Goal: Information Seeking & Learning: Check status

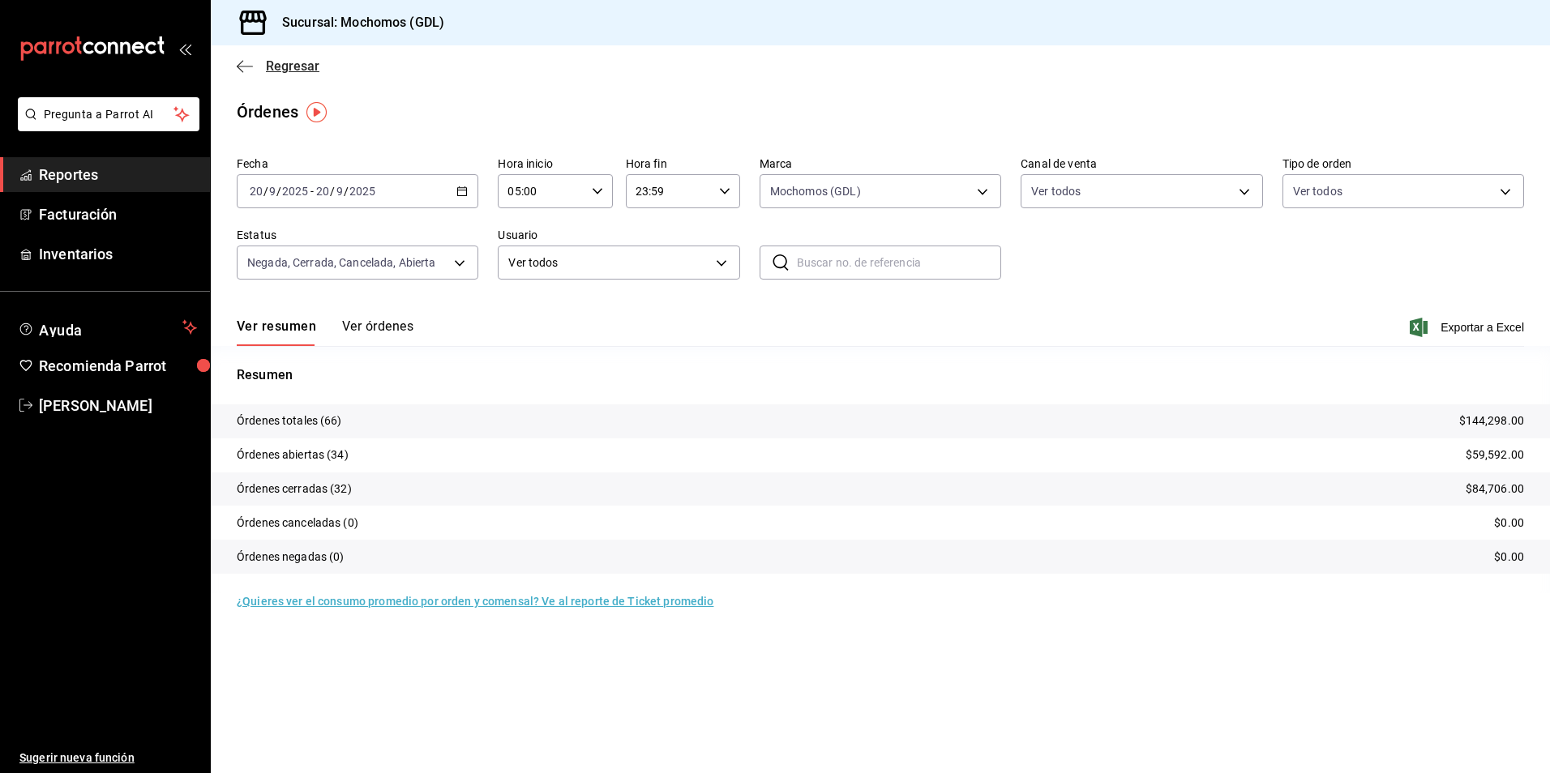
click at [246, 63] on icon "button" at bounding box center [245, 66] width 16 height 15
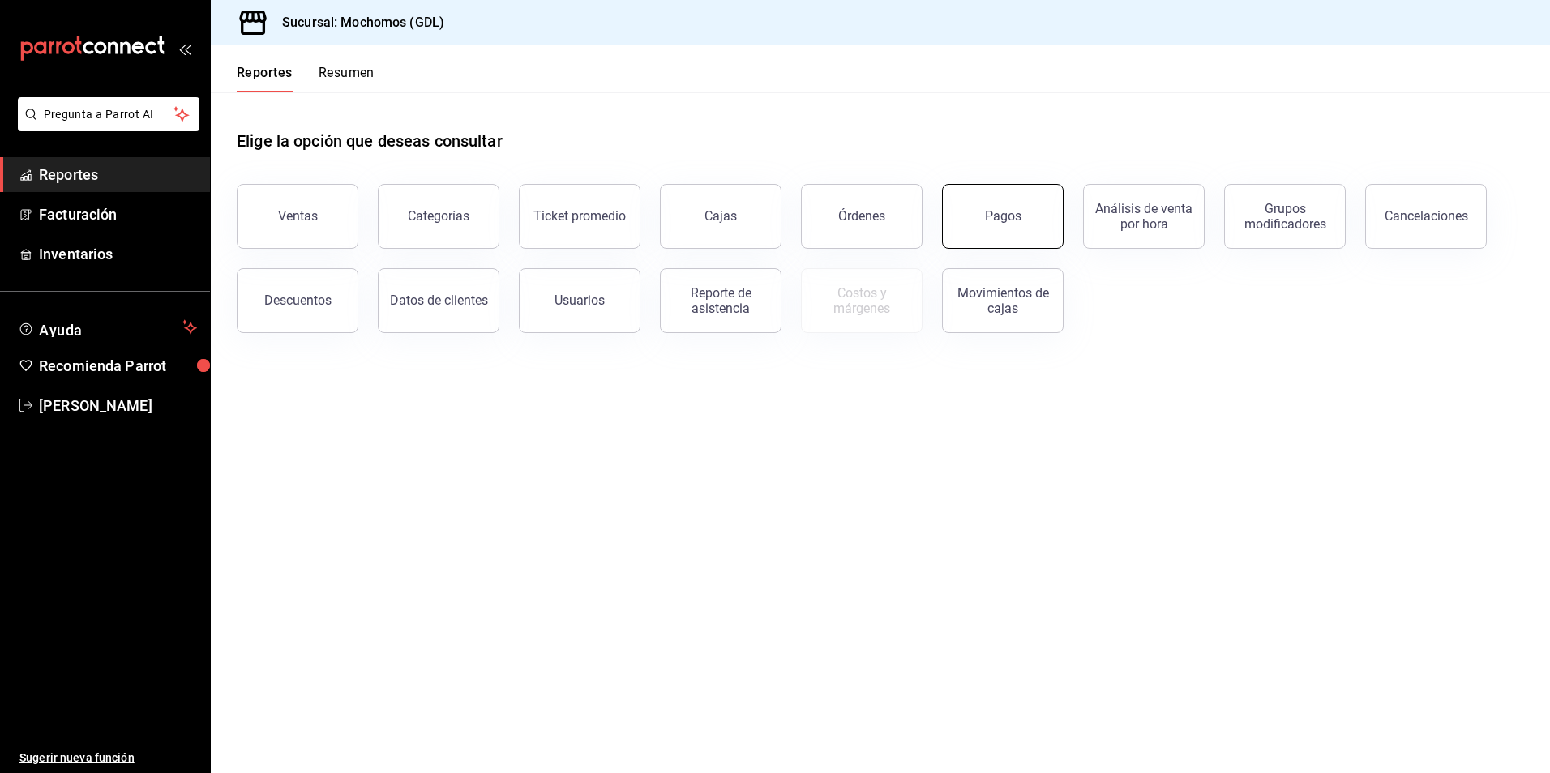
click at [993, 212] on div "Pagos" at bounding box center [1003, 215] width 36 height 15
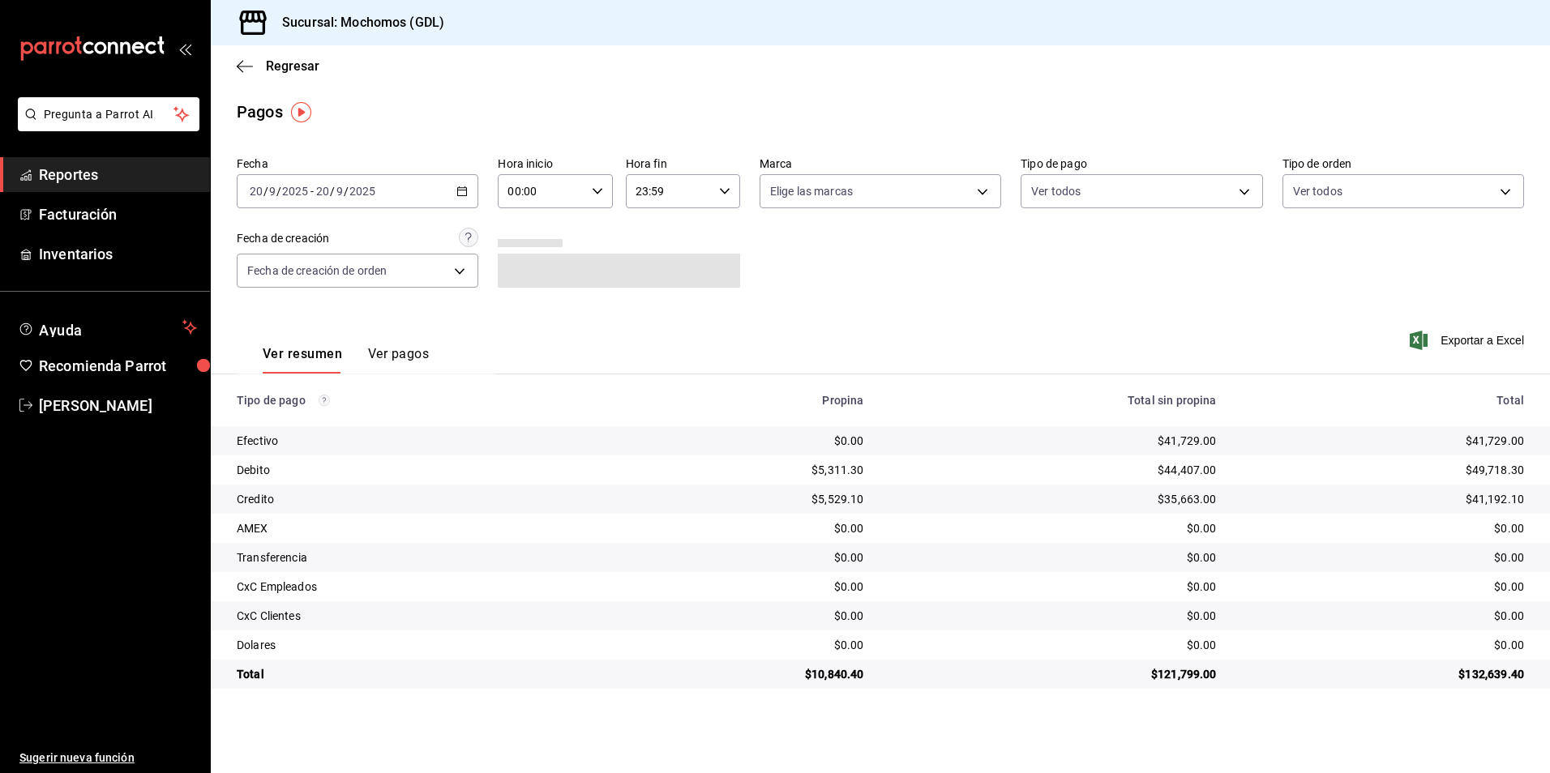
click at [529, 199] on input "00:00" at bounding box center [541, 191] width 87 height 32
click at [532, 270] on span "05" at bounding box center [527, 265] width 32 height 13
type input "05:00"
click at [735, 244] on div at bounding box center [775, 386] width 1550 height 773
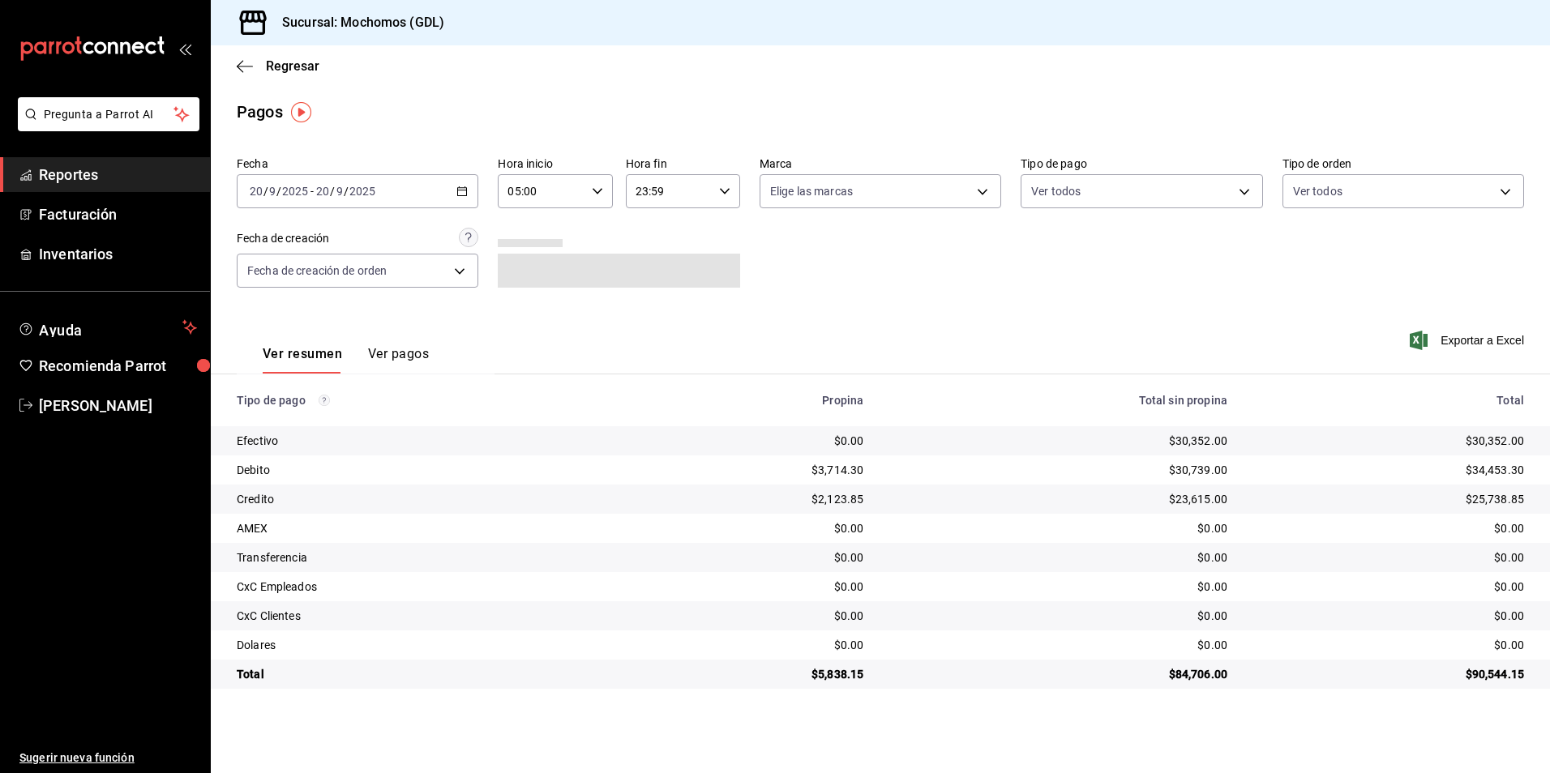
click at [801, 209] on div "Fecha 2025-09-20 20 / 9 / 2025 - 2025-09-20 20 / 9 / 2025 Hora inicio 05:00 Hor…" at bounding box center [880, 228] width 1287 height 157
click at [818, 193] on body "Pregunta a Parrot AI Reportes Facturación Inventarios Ayuda Recomienda Parrot A…" at bounding box center [775, 386] width 1550 height 773
click at [774, 312] on input "checkbox" at bounding box center [777, 309] width 15 height 15
checkbox input "true"
type input "36c25d4a-7cb0-456c-a434-e981d54830bc"
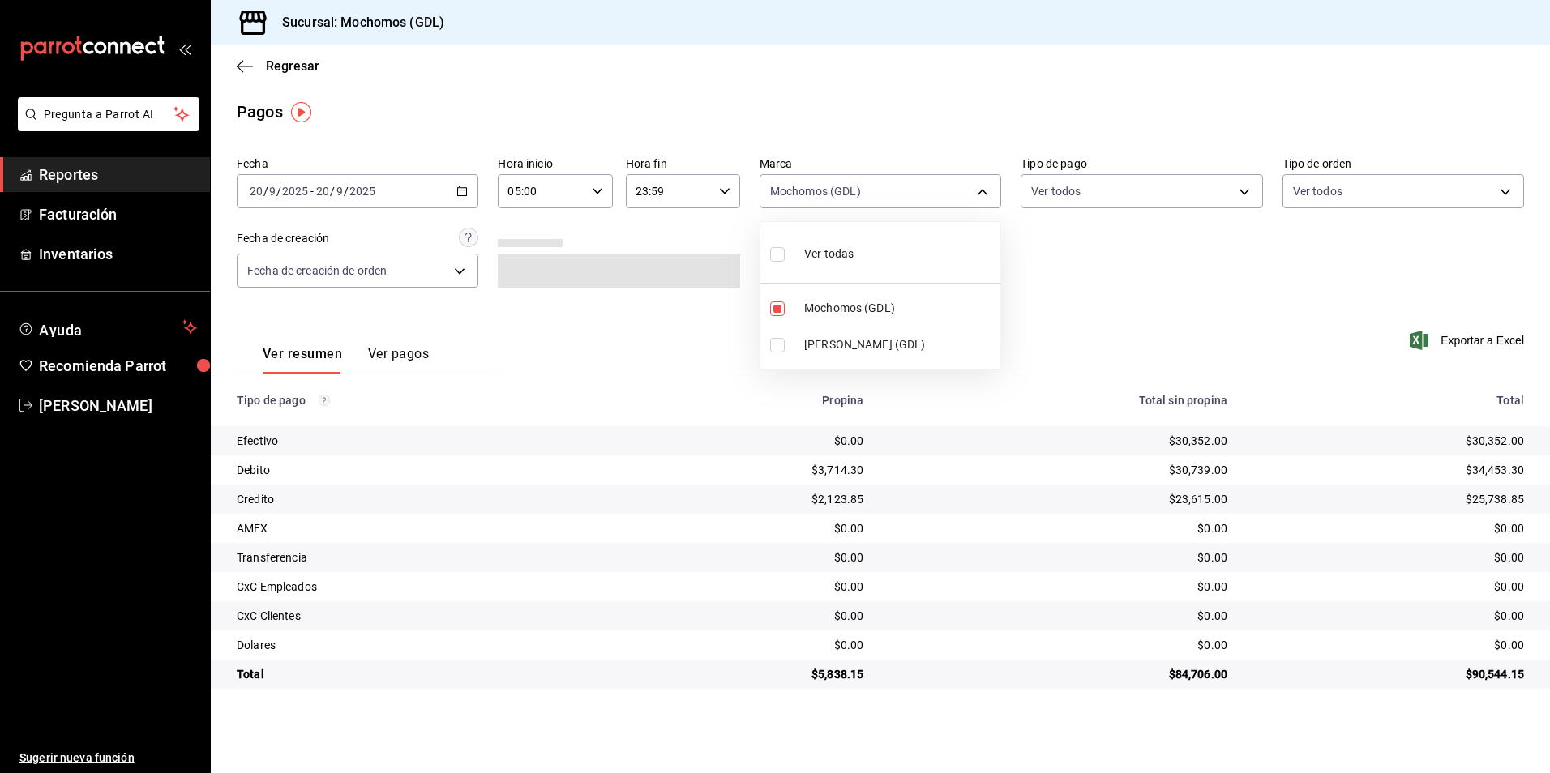
click at [1036, 291] on div at bounding box center [775, 386] width 1550 height 773
click at [1085, 193] on body "Pregunta a Parrot AI Reportes Facturación Inventarios Ayuda Recomienda Parrot A…" at bounding box center [775, 386] width 1550 height 773
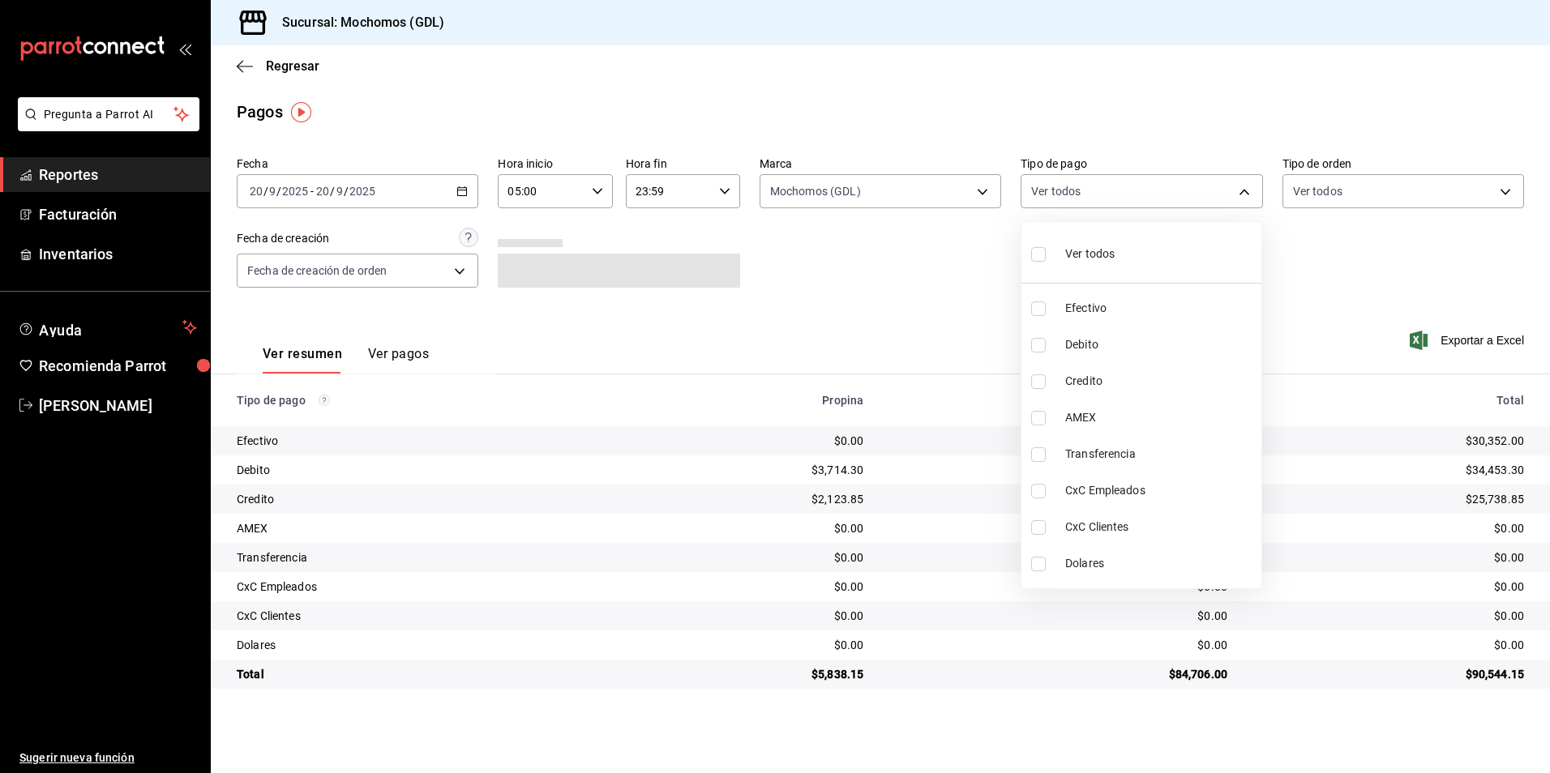
click at [1034, 254] on input "checkbox" at bounding box center [1038, 254] width 15 height 15
checkbox input "true"
type input "43f15ab9-6aaf-467e-828e-46d2c45c5663,c4bdfb15-5497-4aae-ad2b-38852a02f4e8,2255b…"
checkbox input "true"
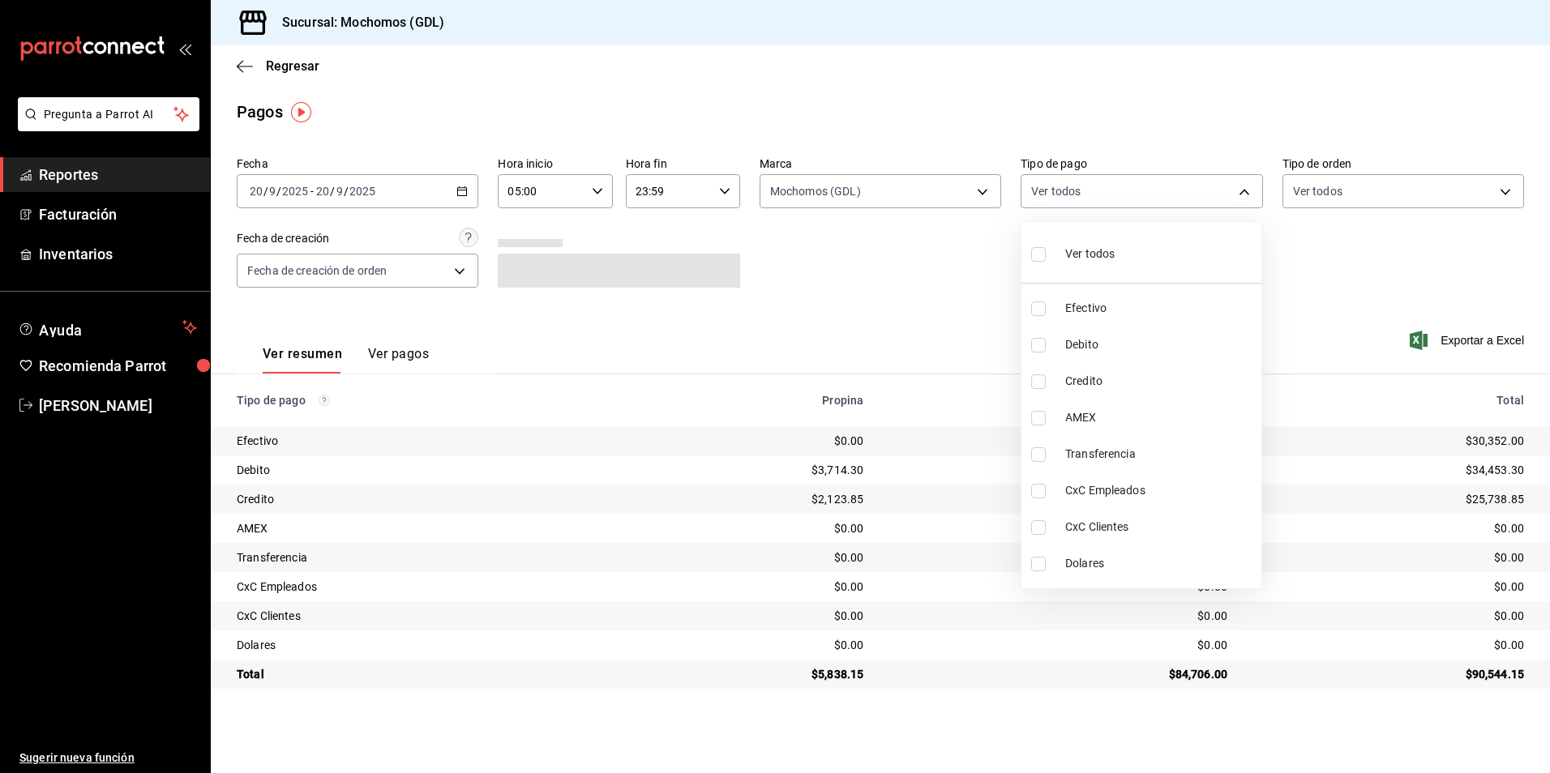
checkbox input "true"
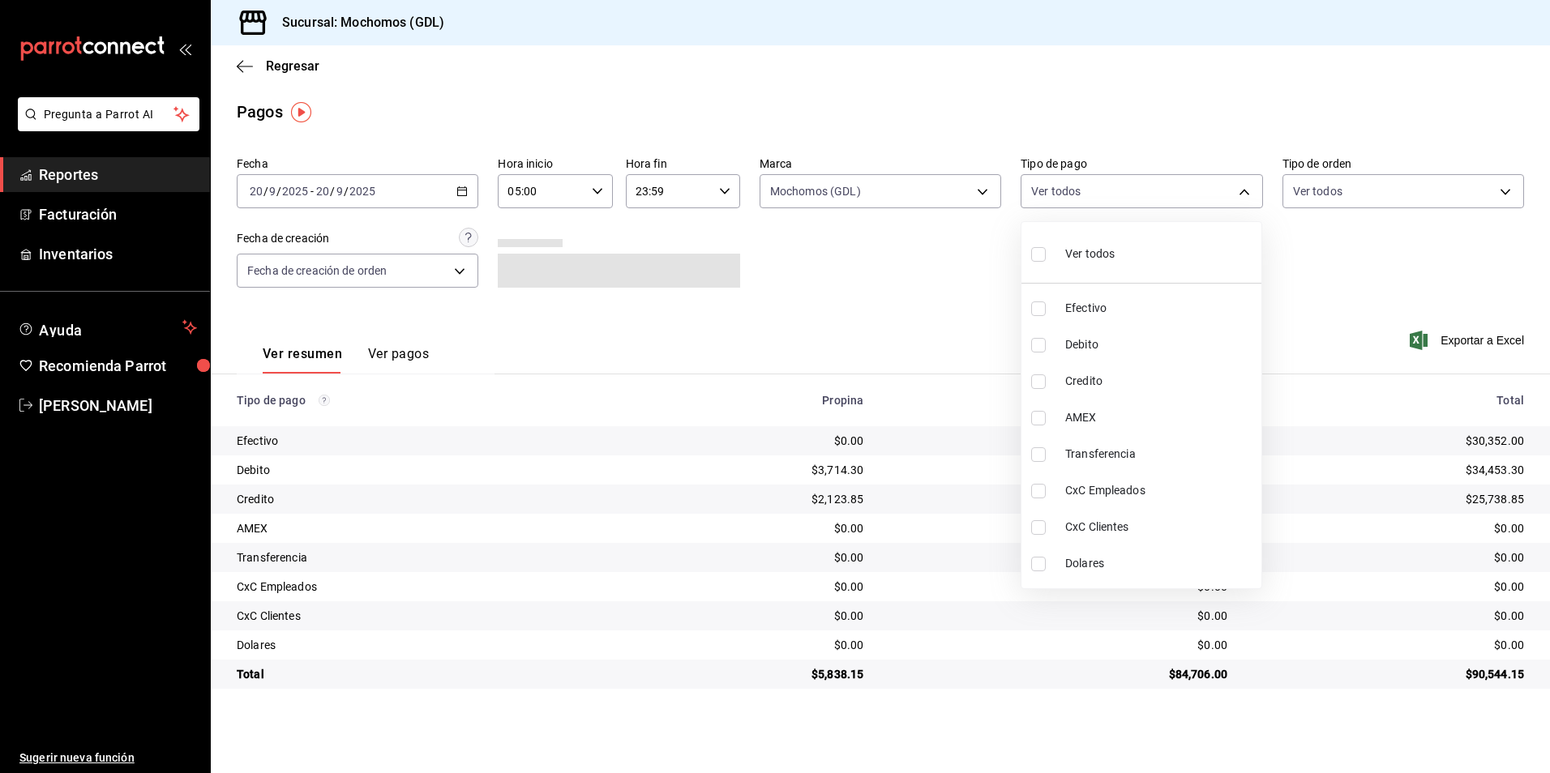
checkbox input "true"
click at [1367, 250] on div at bounding box center [775, 386] width 1550 height 773
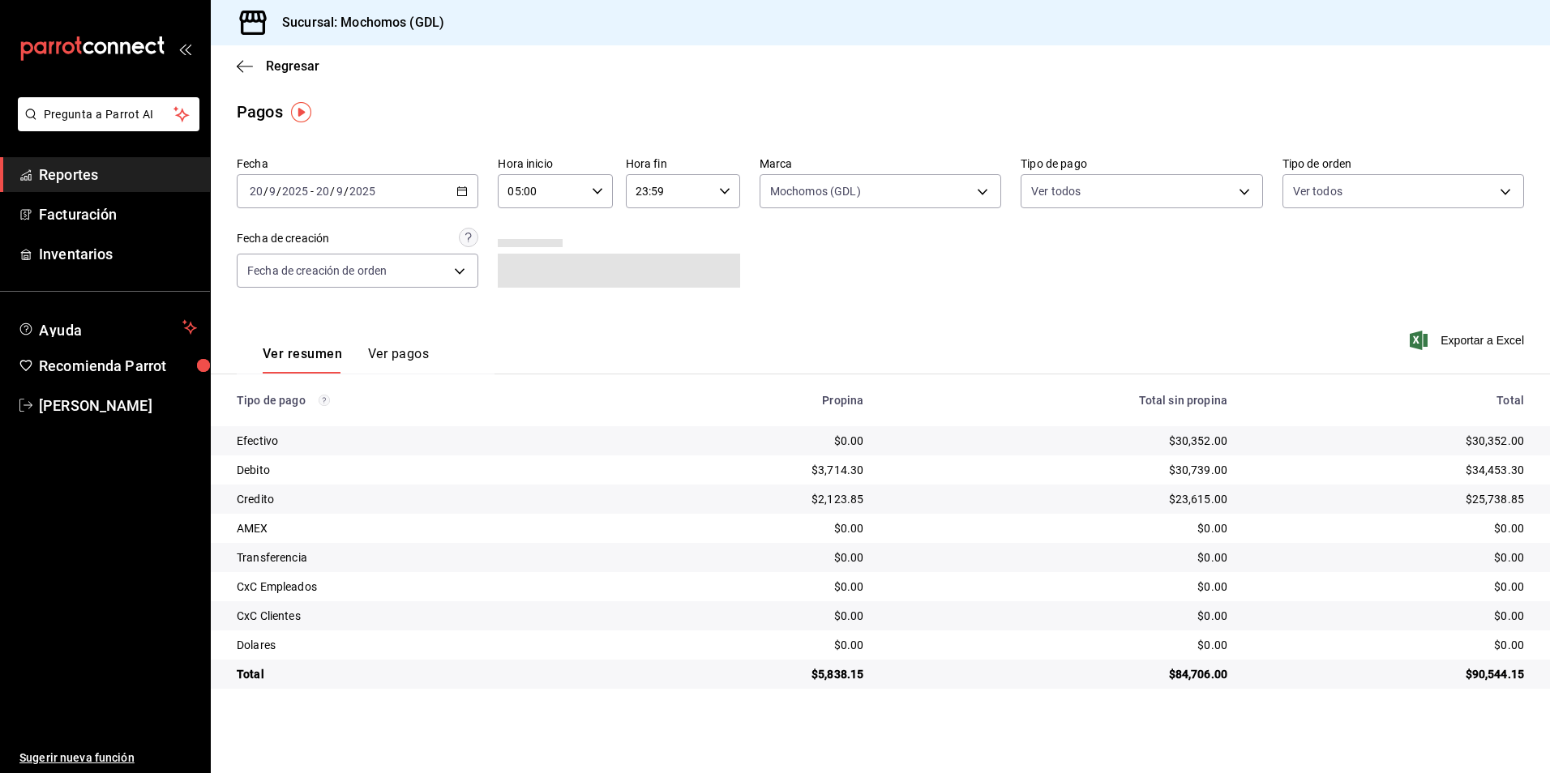
click at [1354, 209] on div "Fecha 2025-09-20 20 / 9 / 2025 - 2025-09-20 20 / 9 / 2025 Hora inicio 05:00 Hor…" at bounding box center [880, 228] width 1287 height 157
click at [1336, 191] on body "Pregunta a Parrot AI Reportes Facturación Inventarios Ayuda Recomienda Parrot A…" at bounding box center [775, 386] width 1550 height 773
click at [1300, 259] on input "checkbox" at bounding box center [1300, 254] width 15 height 15
checkbox input "true"
type input "c3d0baef-30c0-4718-9d76-caab43e27316,13c4cc4a-99d2-42c0-ba96-c3de8c08c13d,7b791…"
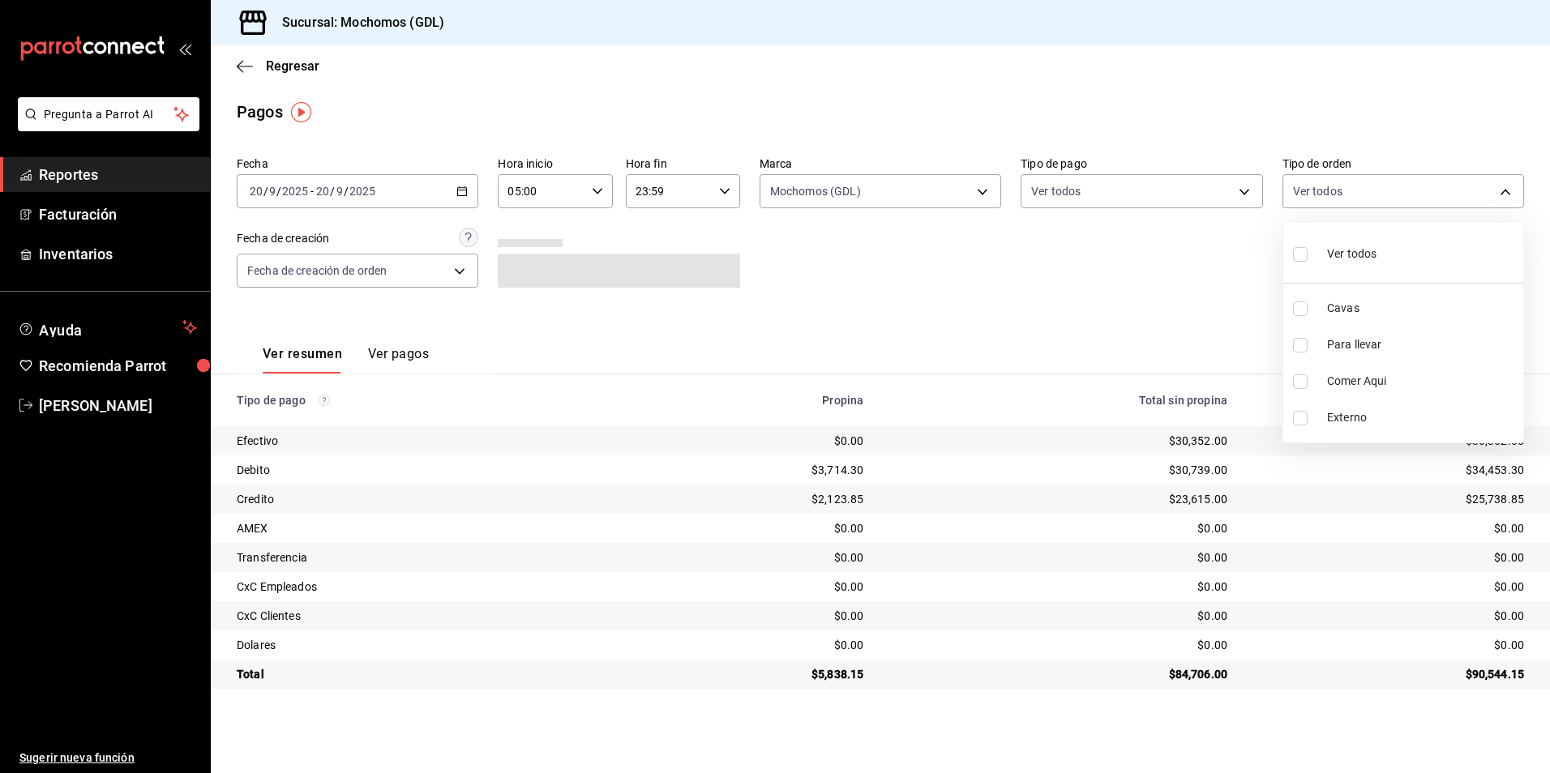
checkbox input "true"
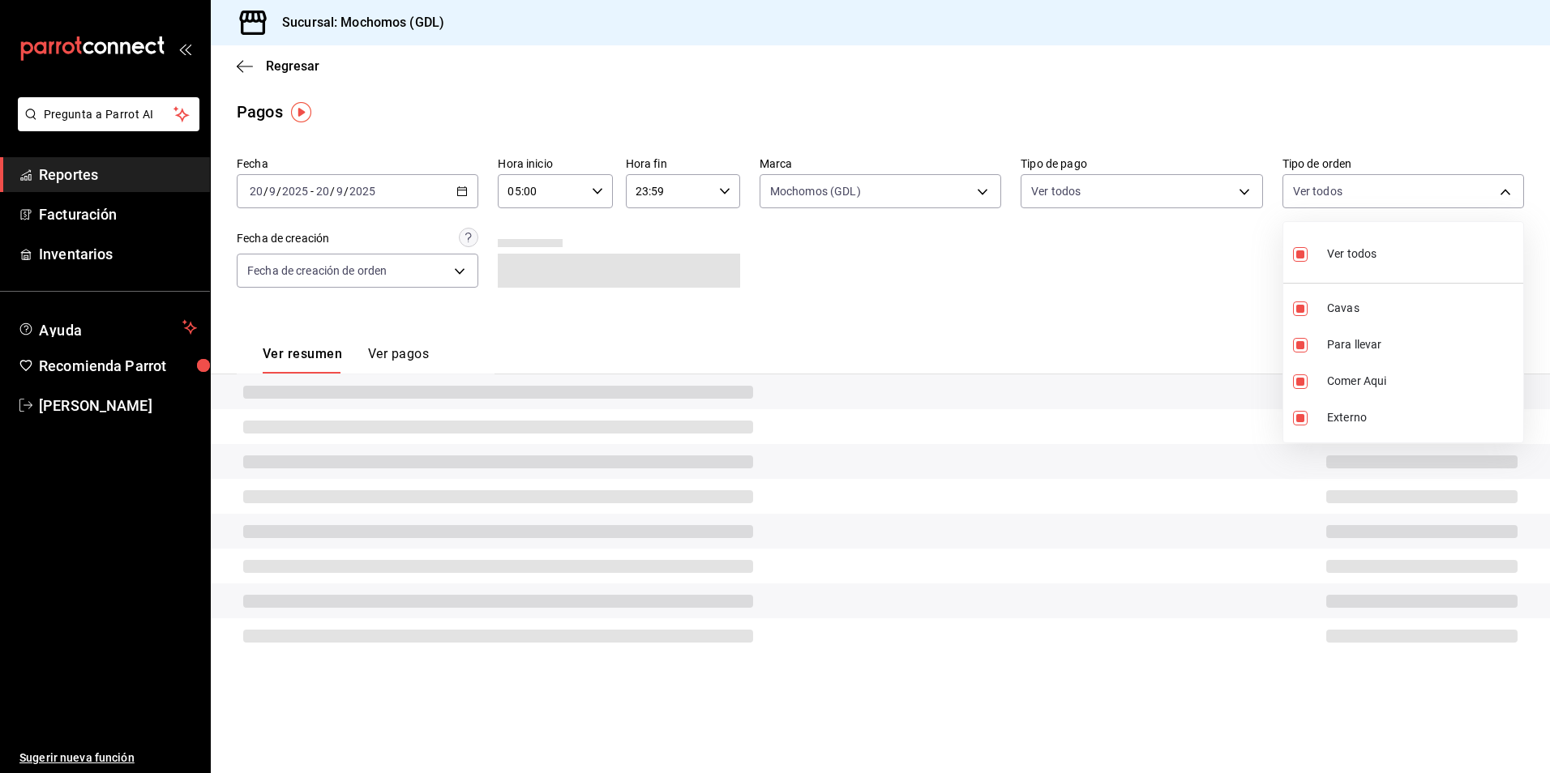
click at [1097, 268] on div at bounding box center [775, 386] width 1550 height 773
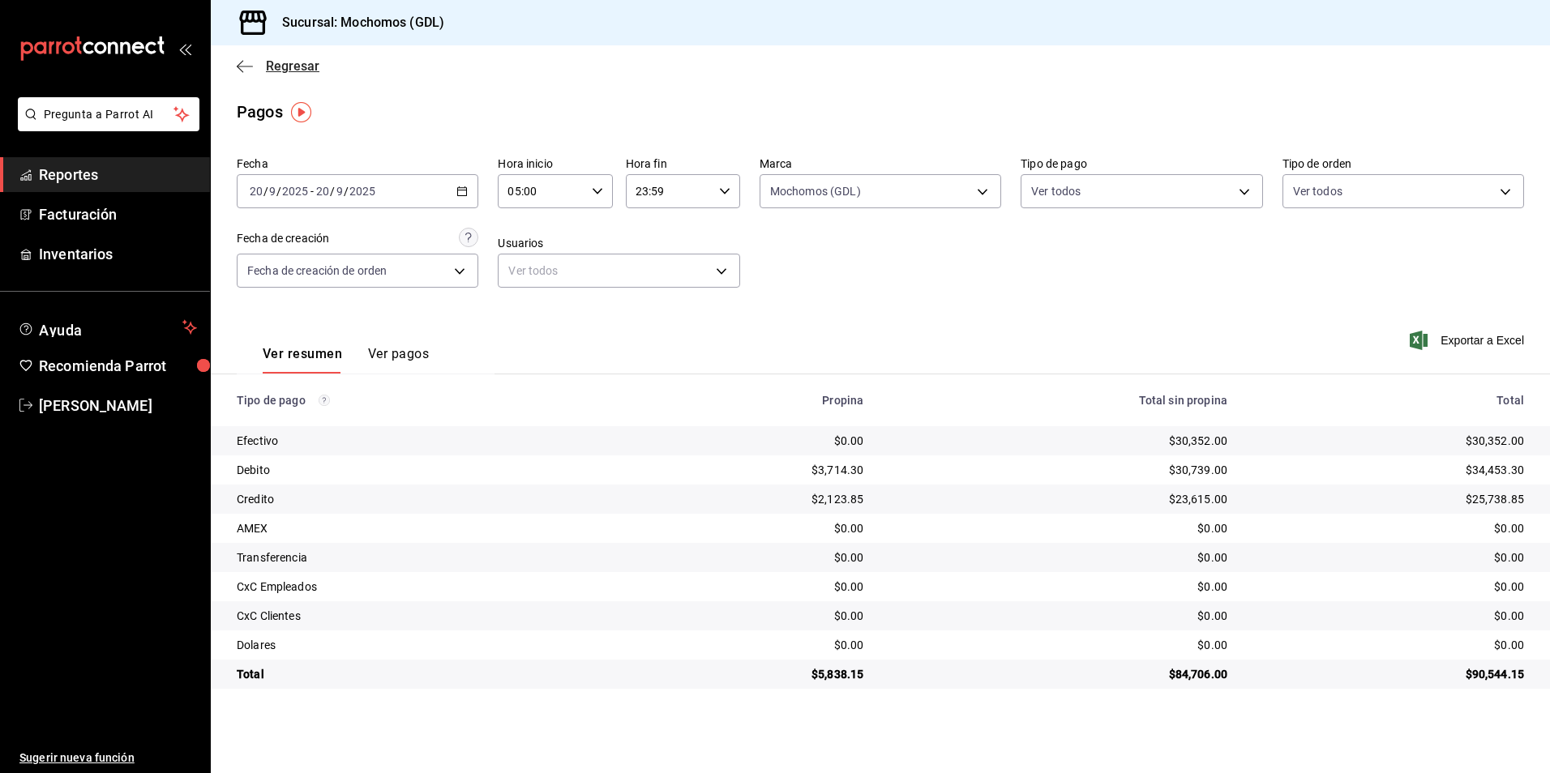
click at [241, 72] on icon "button" at bounding box center [245, 66] width 16 height 15
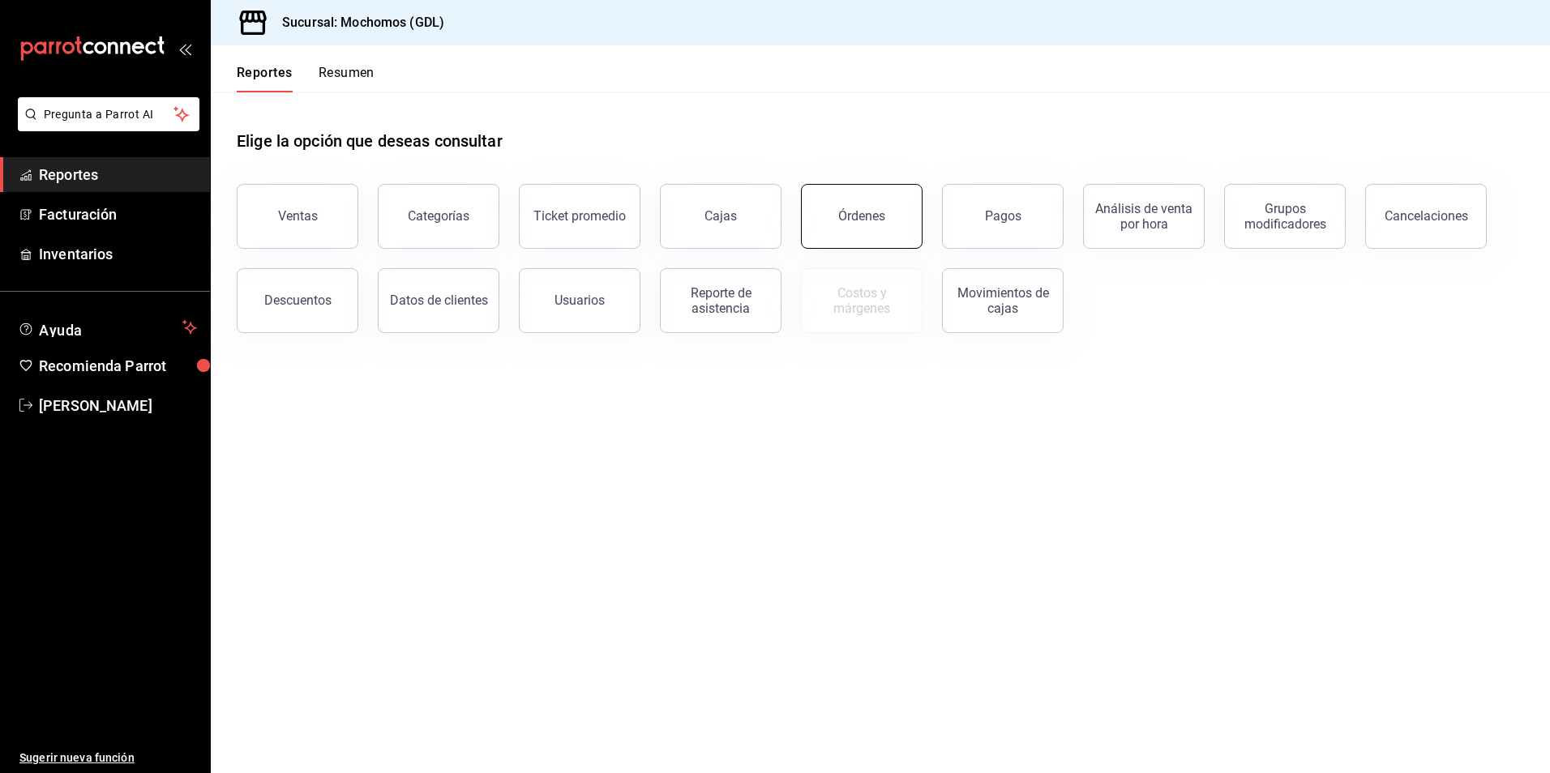
click at [819, 229] on button "Órdenes" at bounding box center [862, 216] width 122 height 65
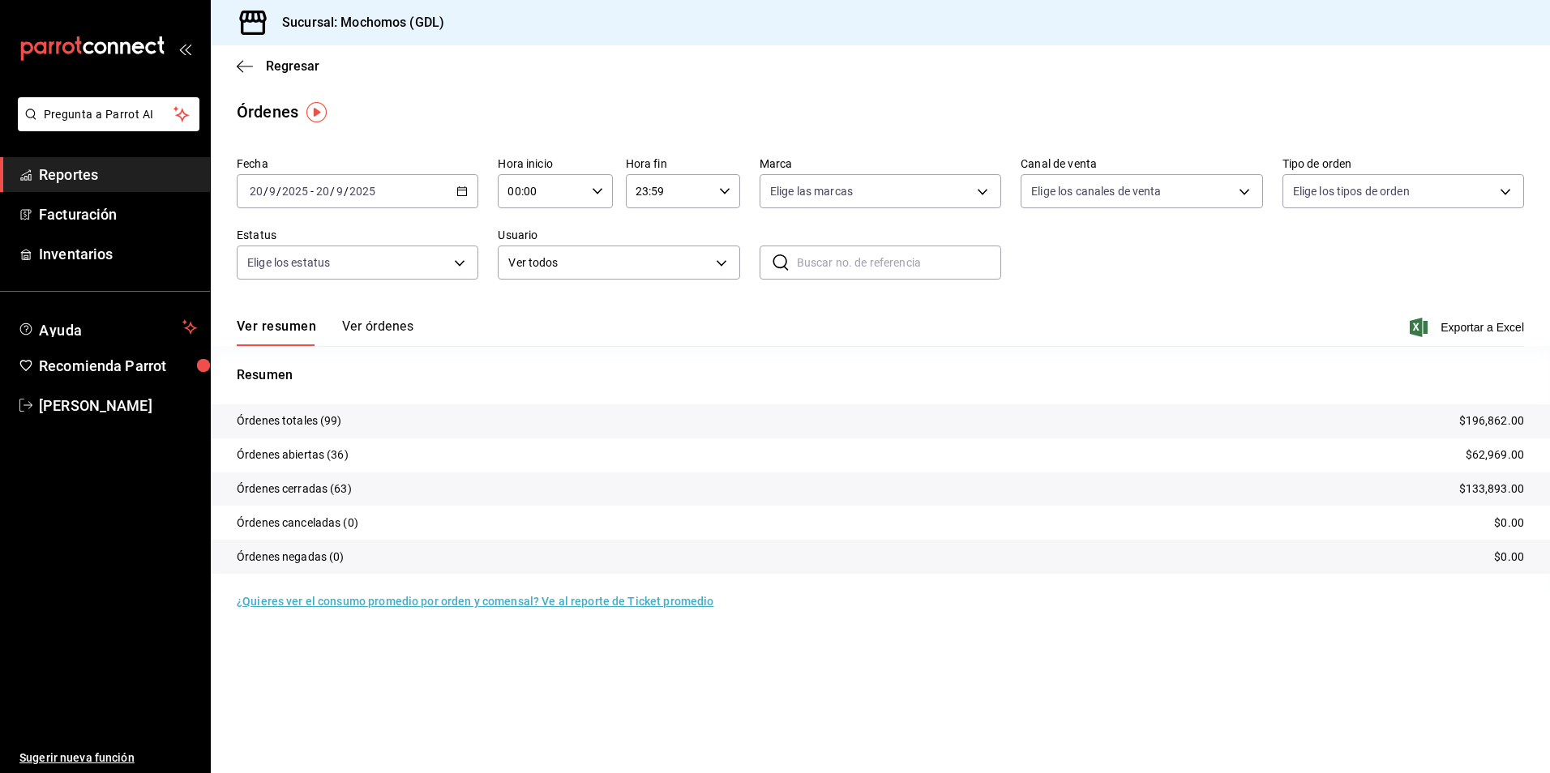
click at [534, 199] on input "00:00" at bounding box center [541, 191] width 87 height 32
click at [527, 268] on span "05" at bounding box center [527, 265] width 32 height 13
type input "05:00"
click at [653, 216] on div at bounding box center [775, 386] width 1550 height 773
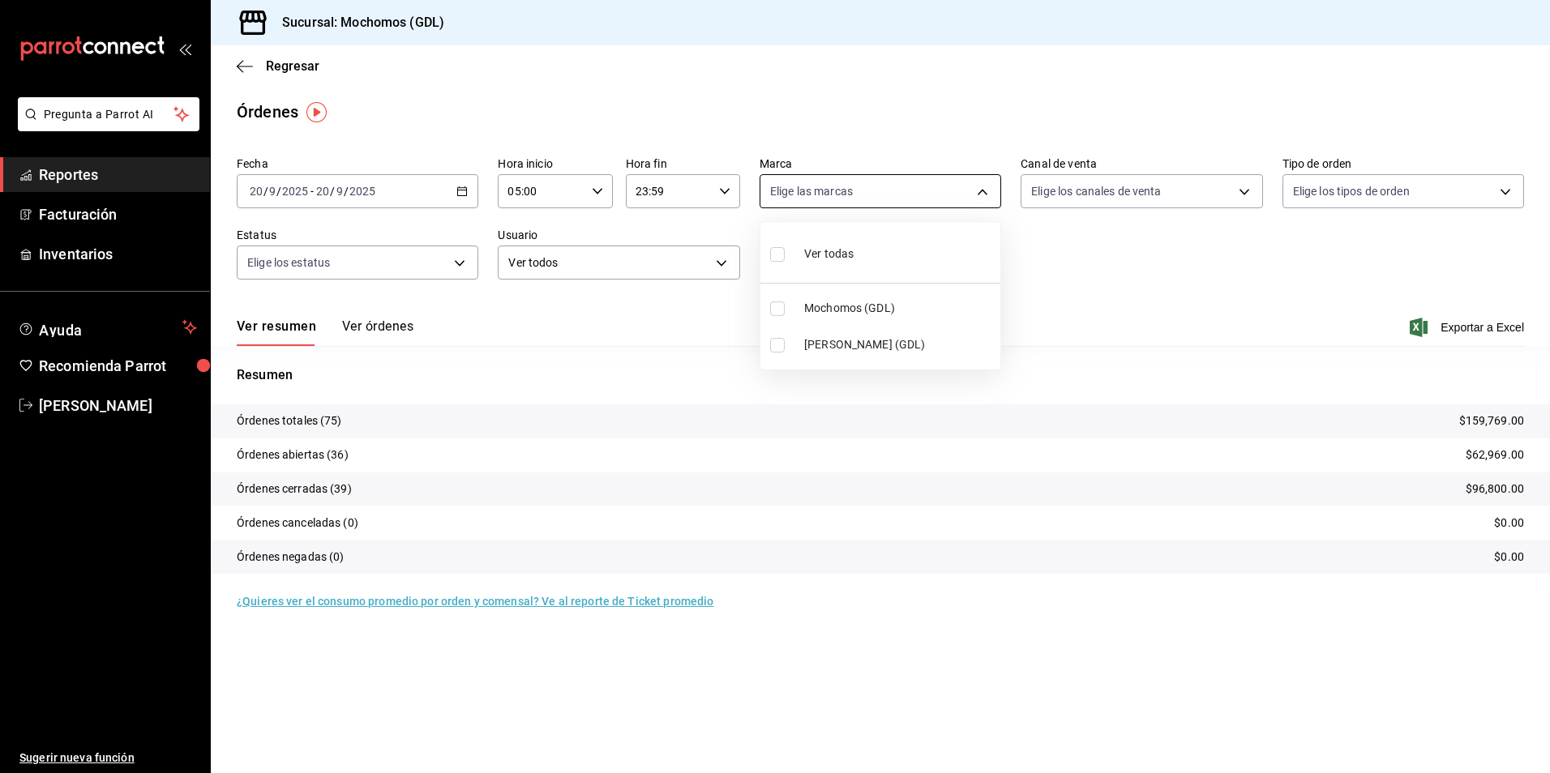
click at [784, 204] on body "Pregunta a Parrot AI Reportes Facturación Inventarios Ayuda Recomienda Parrot A…" at bounding box center [775, 386] width 1550 height 773
click at [769, 311] on li "Mochomos (GDL)" at bounding box center [880, 308] width 240 height 36
type input "36c25d4a-7cb0-456c-a434-e981d54830bc"
checkbox input "true"
click at [1069, 276] on div at bounding box center [775, 386] width 1550 height 773
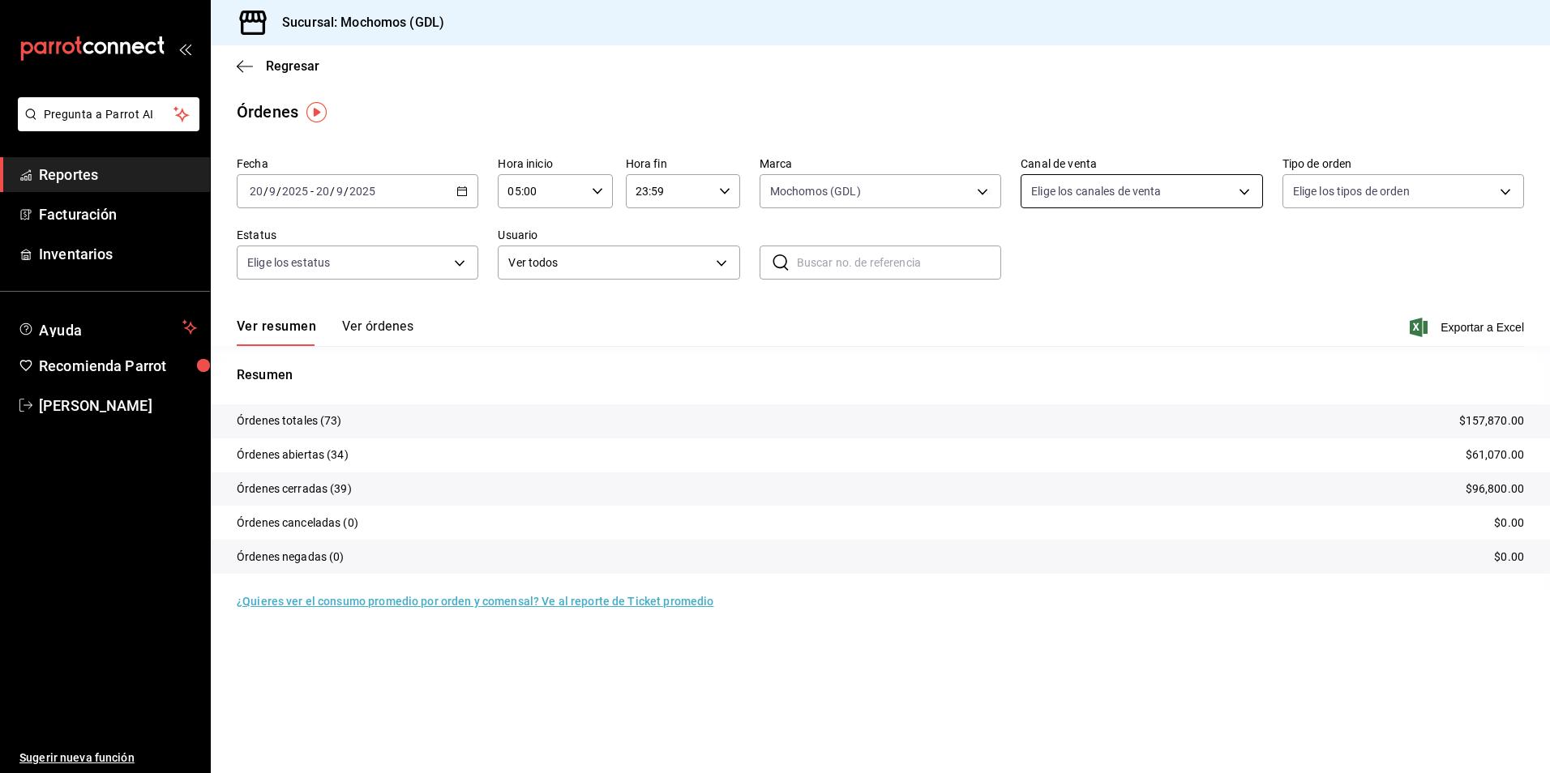
click at [1073, 188] on body "Pregunta a Parrot AI Reportes Facturación Inventarios Ayuda Recomienda Parrot A…" at bounding box center [775, 386] width 1550 height 773
click at [1039, 268] on div "Ver todos" at bounding box center [1073, 252] width 84 height 35
type input "PARROT,UBER_EATS,RAPPI,DIDI_FOOD,ONLINE"
checkbox input "true"
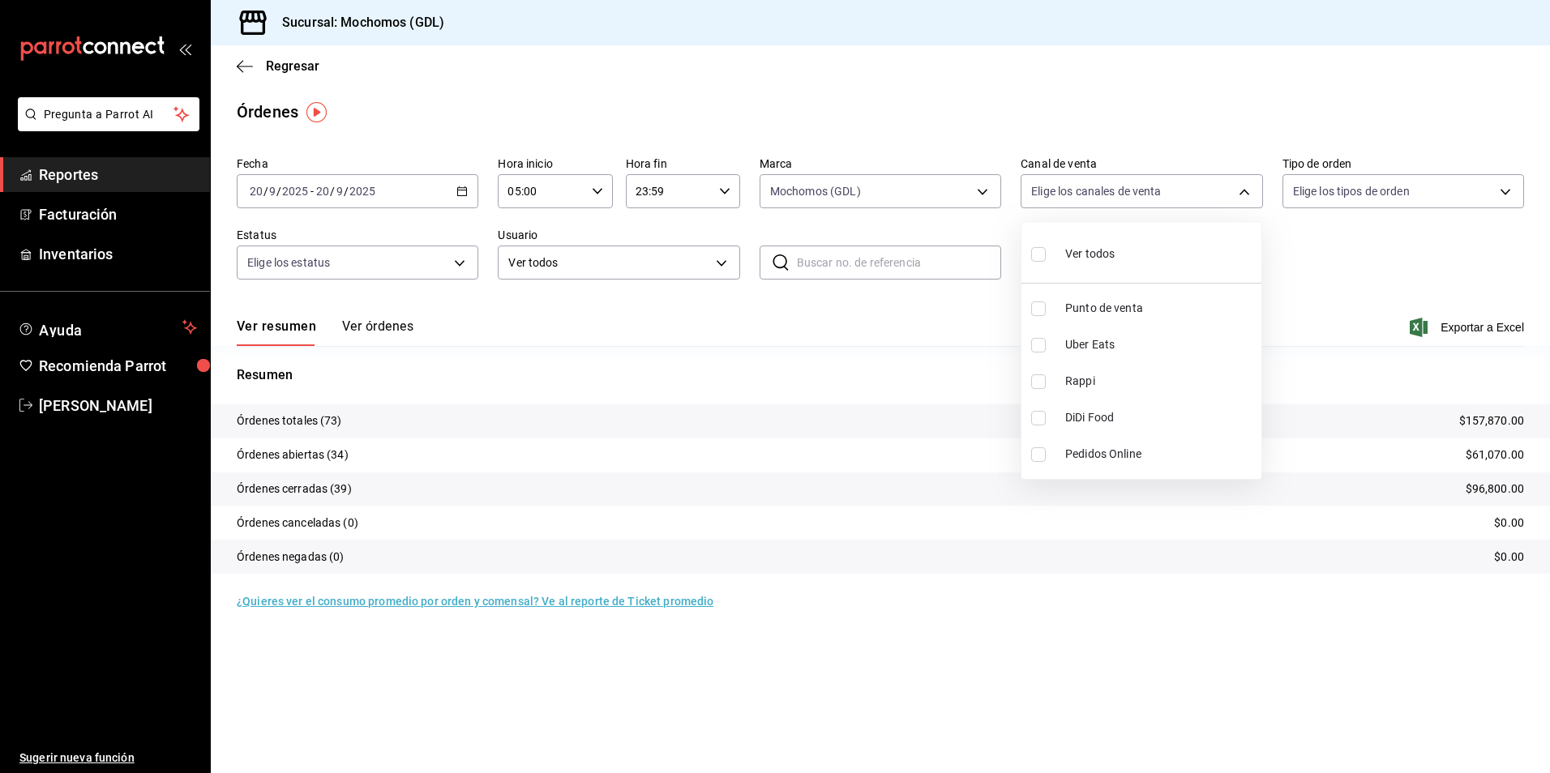
checkbox input "true"
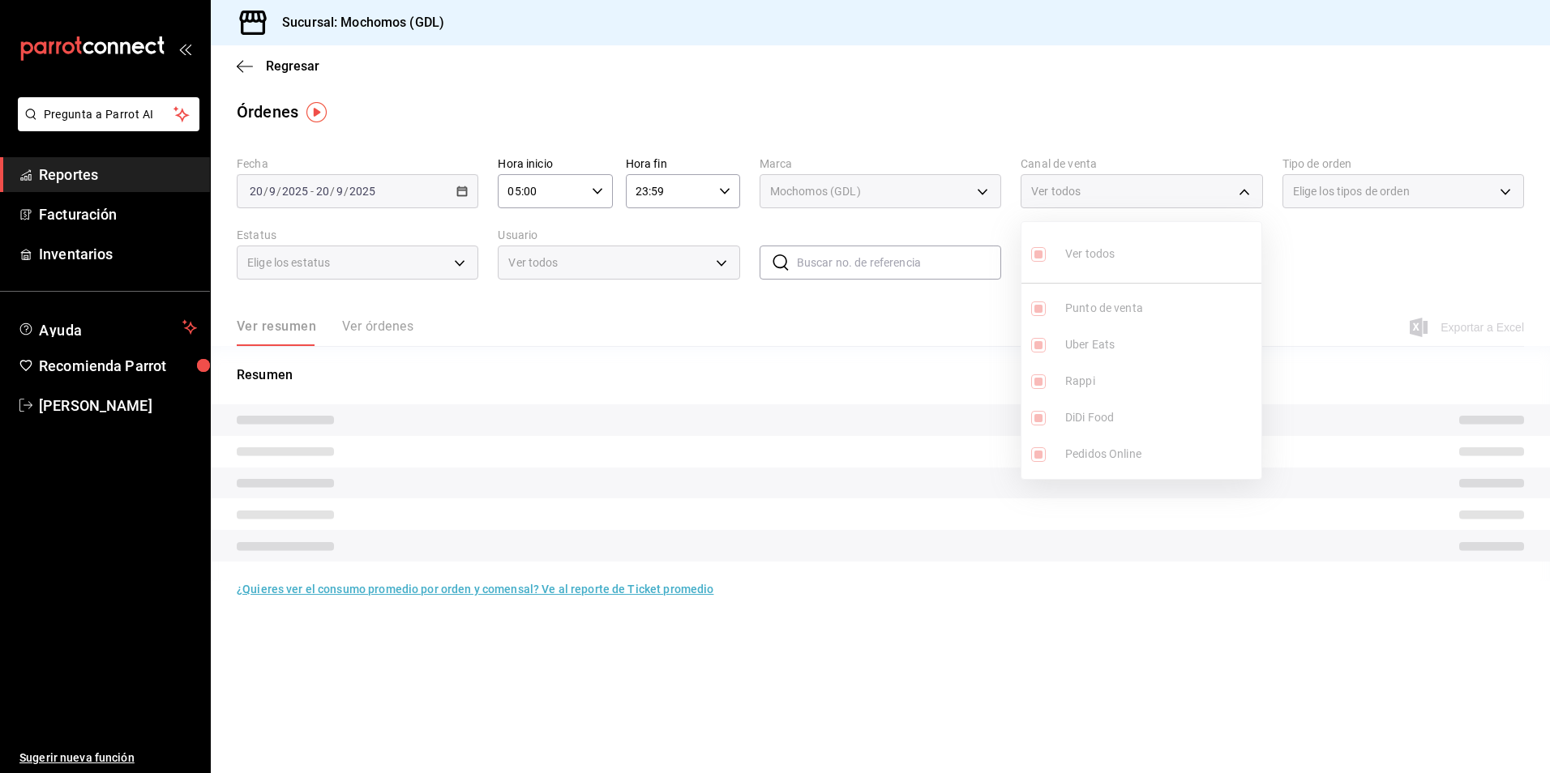
click at [1284, 248] on div at bounding box center [775, 386] width 1550 height 773
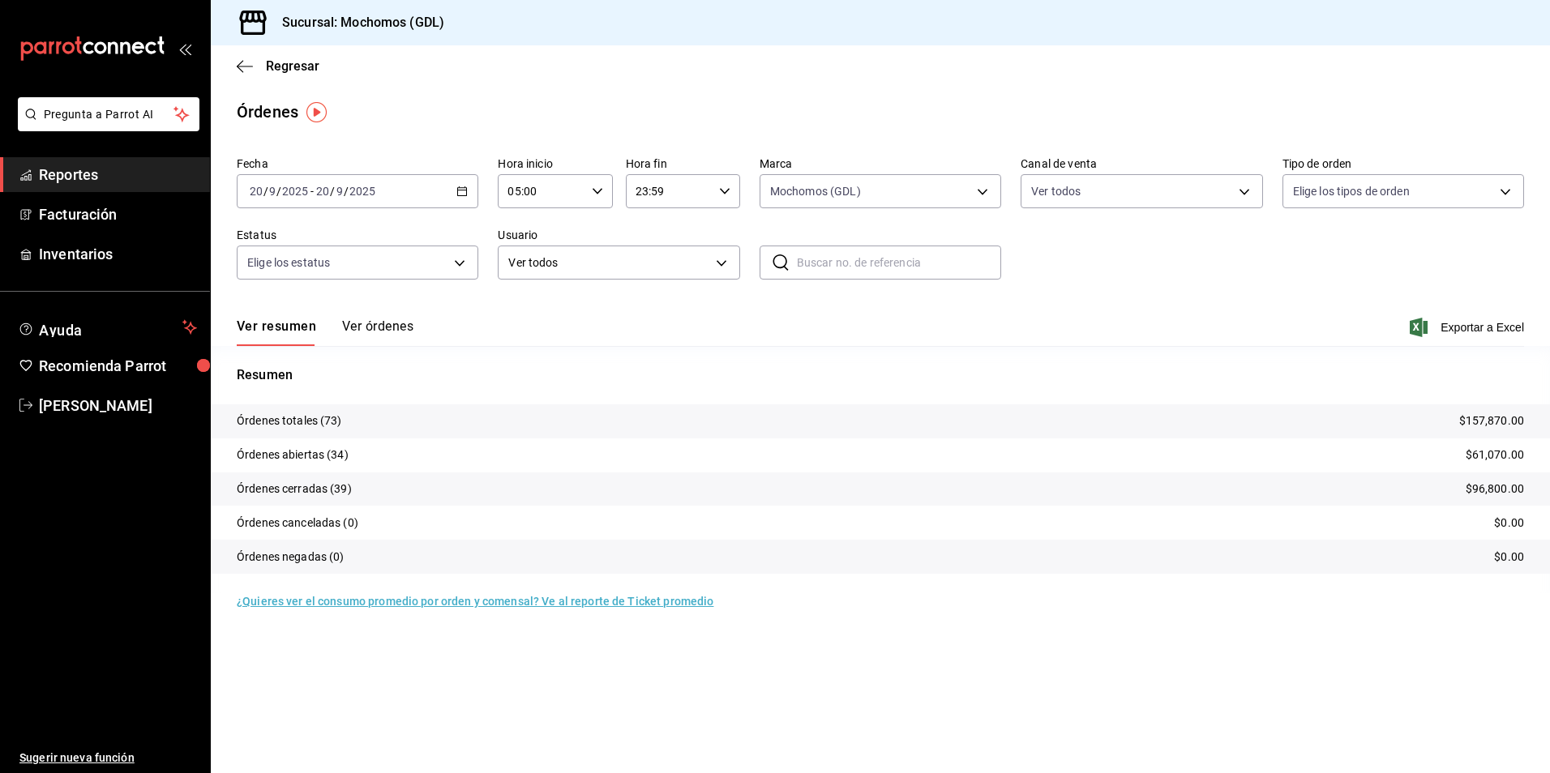
click at [1318, 196] on body "Pregunta a Parrot AI Reportes Facturación Inventarios Ayuda Recomienda Parrot A…" at bounding box center [775, 386] width 1550 height 773
click at [1295, 255] on input "checkbox" at bounding box center [1300, 254] width 15 height 15
checkbox input "true"
type input "c3d0baef-30c0-4718-9d76-caab43e27316,13c4cc4a-99d2-42c0-ba96-c3de8c08c13d,7b791…"
checkbox input "true"
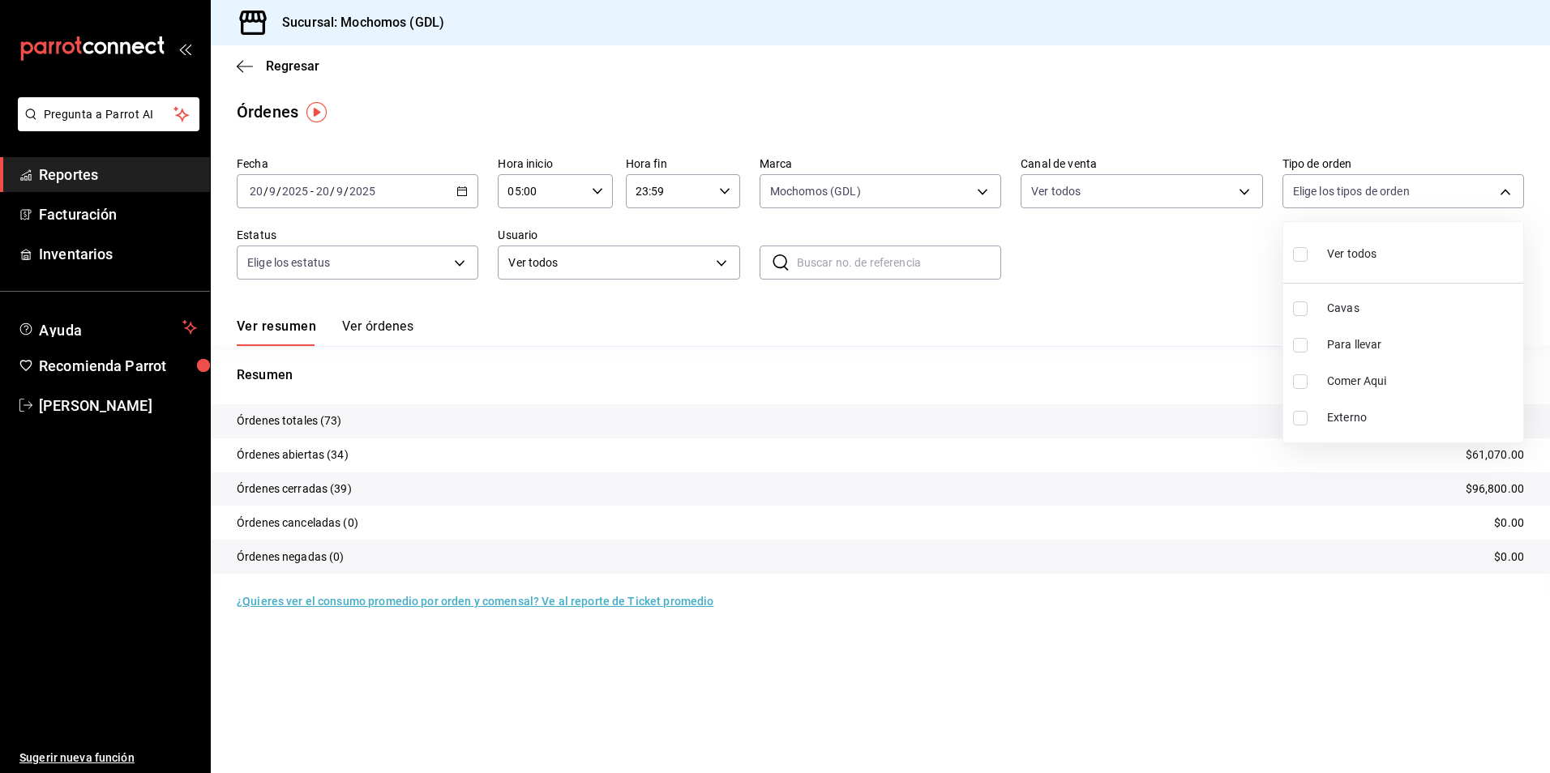
checkbox input "true"
click at [1212, 268] on div at bounding box center [775, 386] width 1550 height 773
click at [432, 275] on body "Pregunta a Parrot AI Reportes Facturación Inventarios Ayuda Recomienda Parrot A…" at bounding box center [775, 386] width 1550 height 773
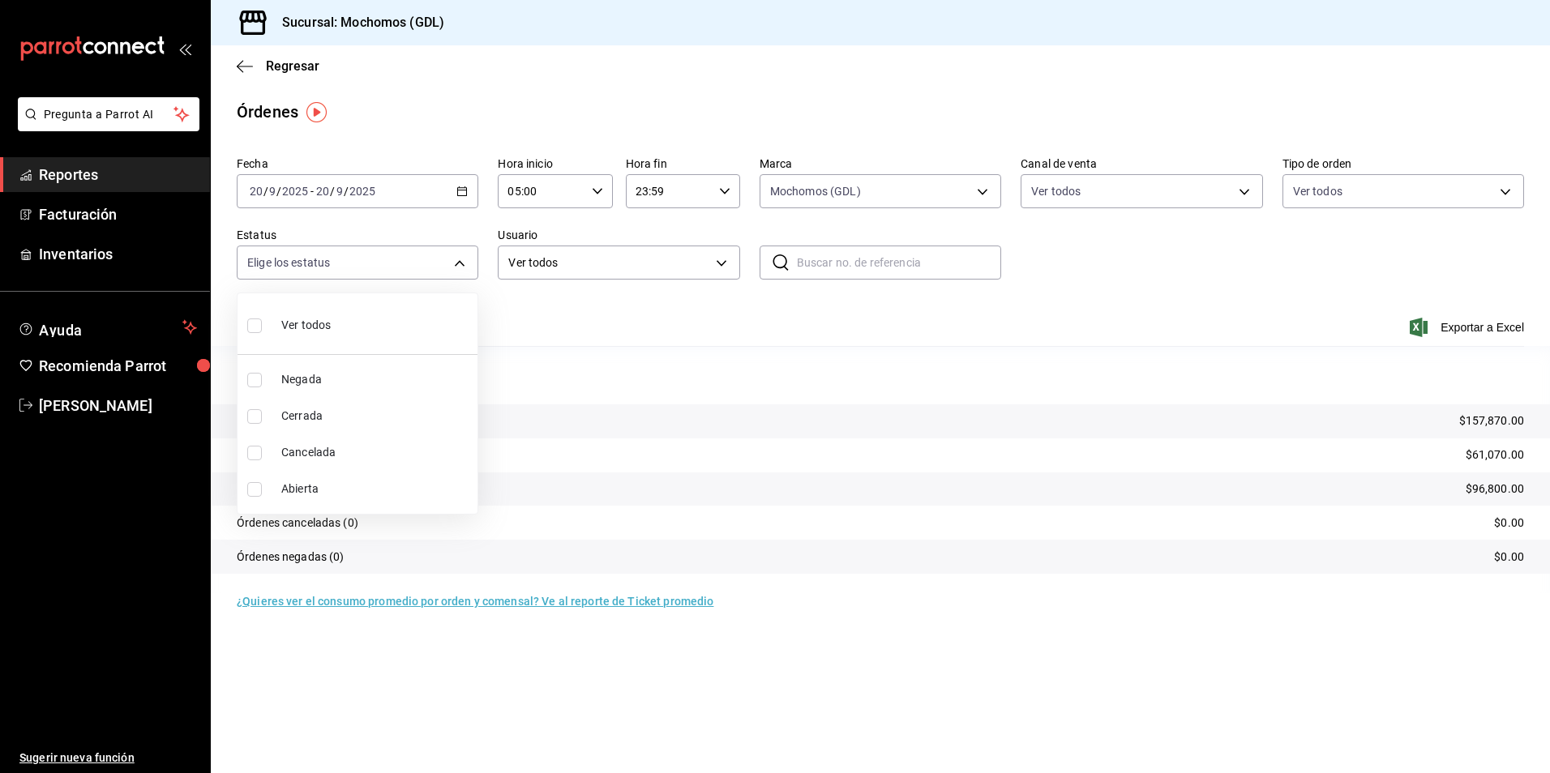
click at [255, 328] on input "checkbox" at bounding box center [254, 326] width 15 height 15
checkbox input "true"
type input "DENIED,FINISHED,CANCELED,OPEN"
checkbox input "true"
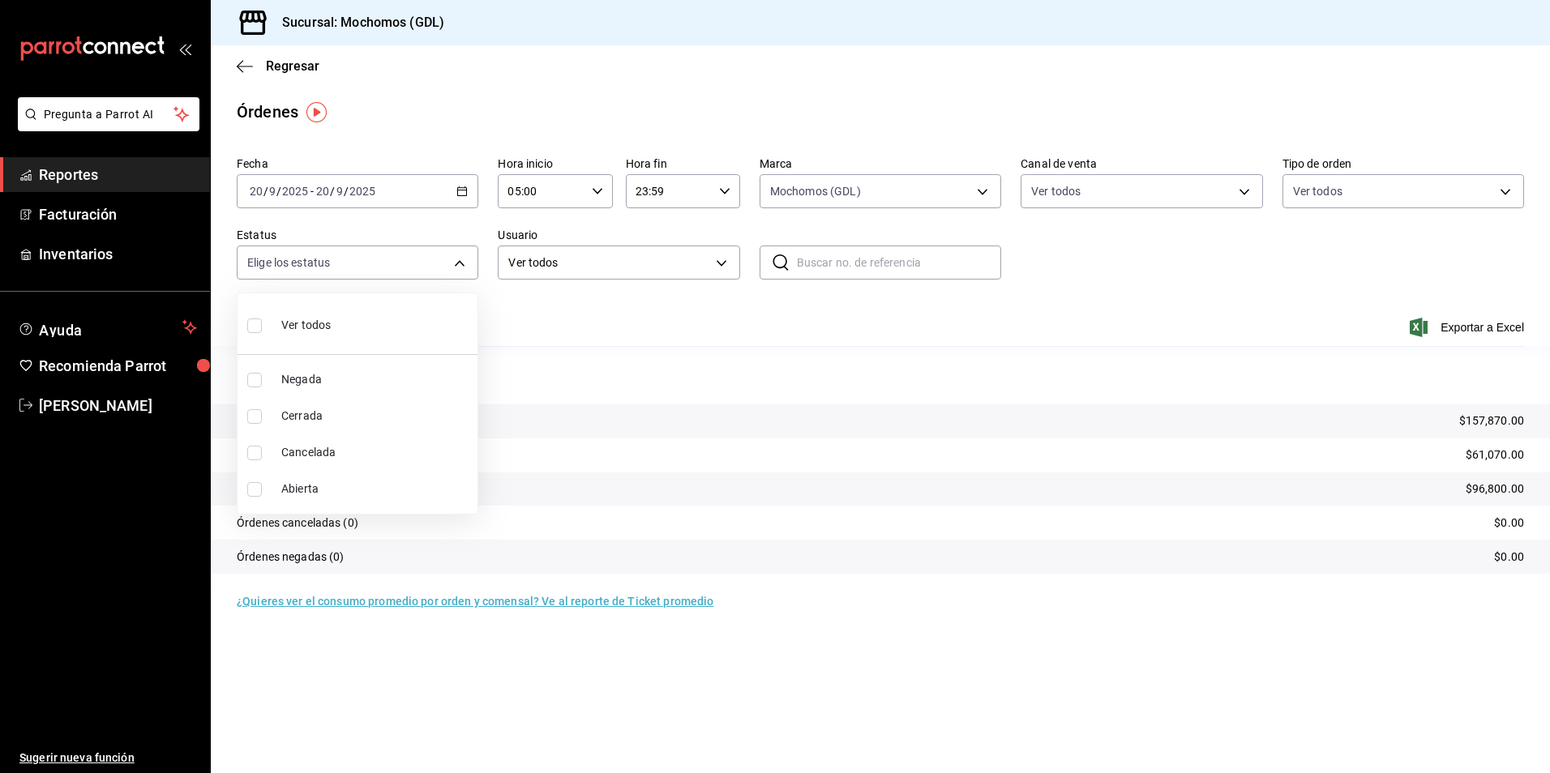
checkbox input "true"
click at [538, 317] on div at bounding box center [775, 386] width 1550 height 773
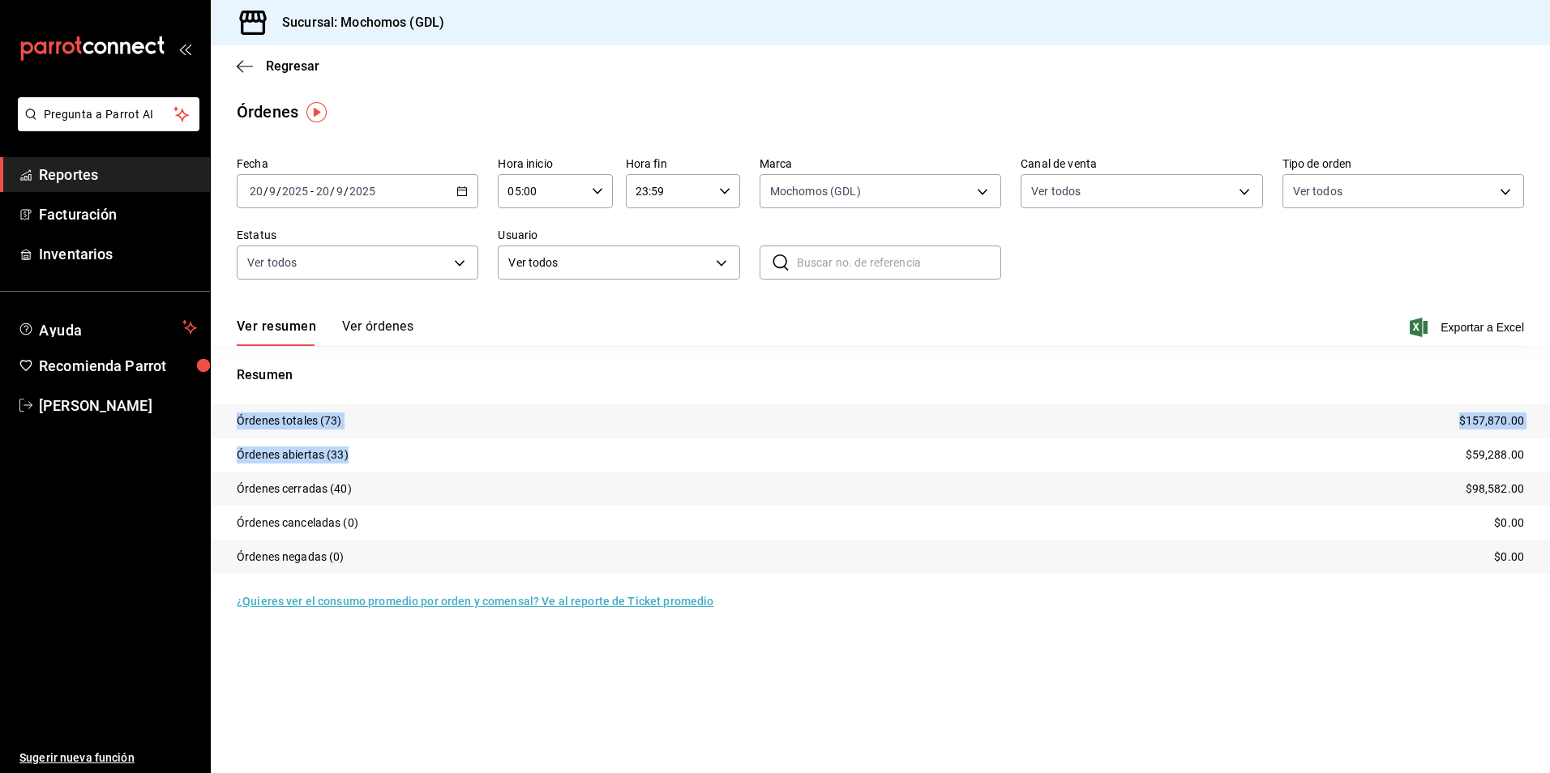
drag, startPoint x: 838, startPoint y: 383, endPoint x: 978, endPoint y: 529, distance: 201.3
click at [978, 529] on div "Resumen Órdenes totales (73) $157,870.00 Órdenes abiertas (33) $59,288.00 Órden…" at bounding box center [880, 469] width 1339 height 247
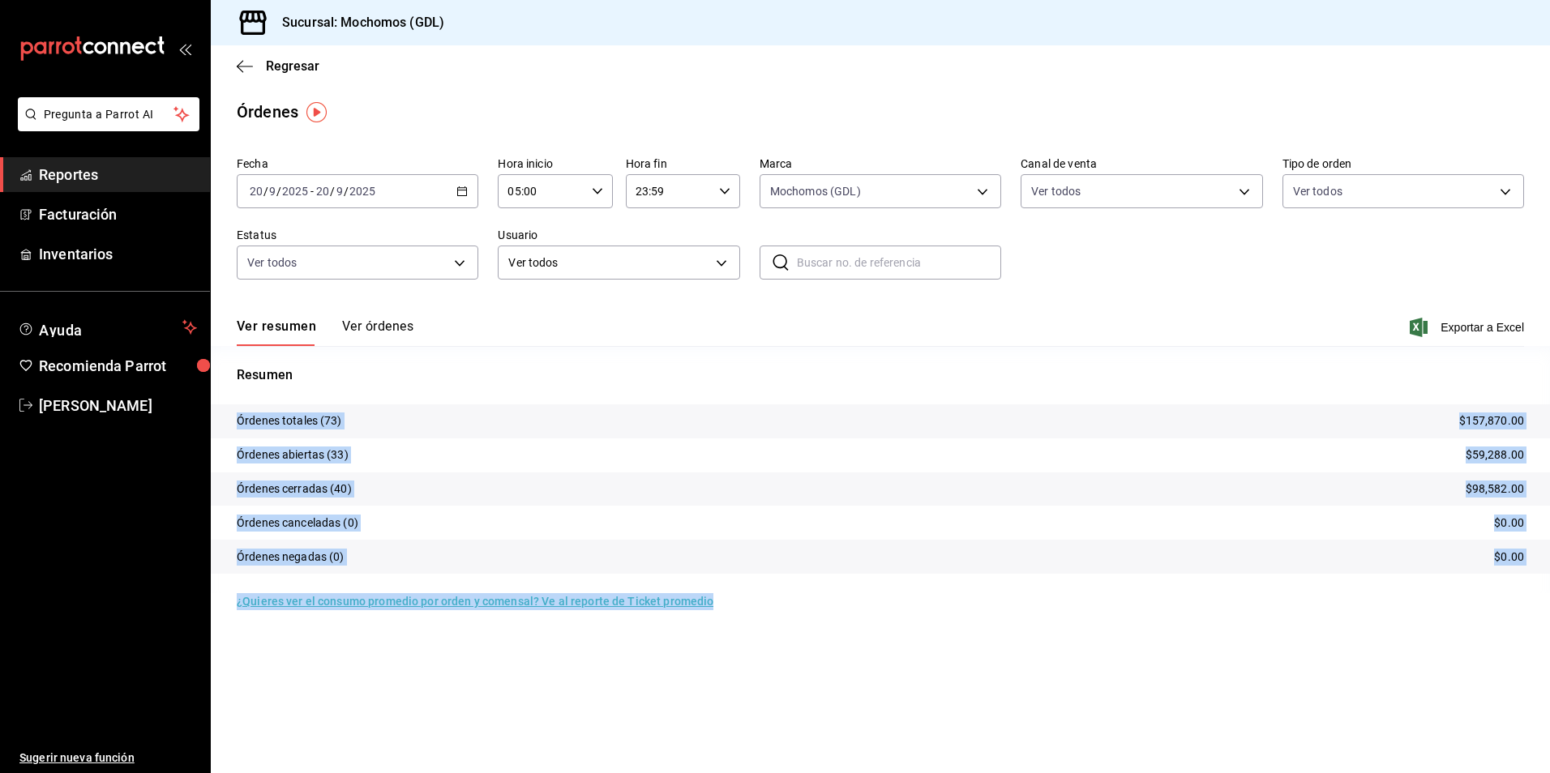
drag, startPoint x: 1071, startPoint y: 609, endPoint x: 1553, endPoint y: 804, distance: 519.7
click at [1549, 773] on html "Pregunta a Parrot AI Reportes Facturación Inventarios Ayuda Recomienda Parrot A…" at bounding box center [775, 386] width 1550 height 773
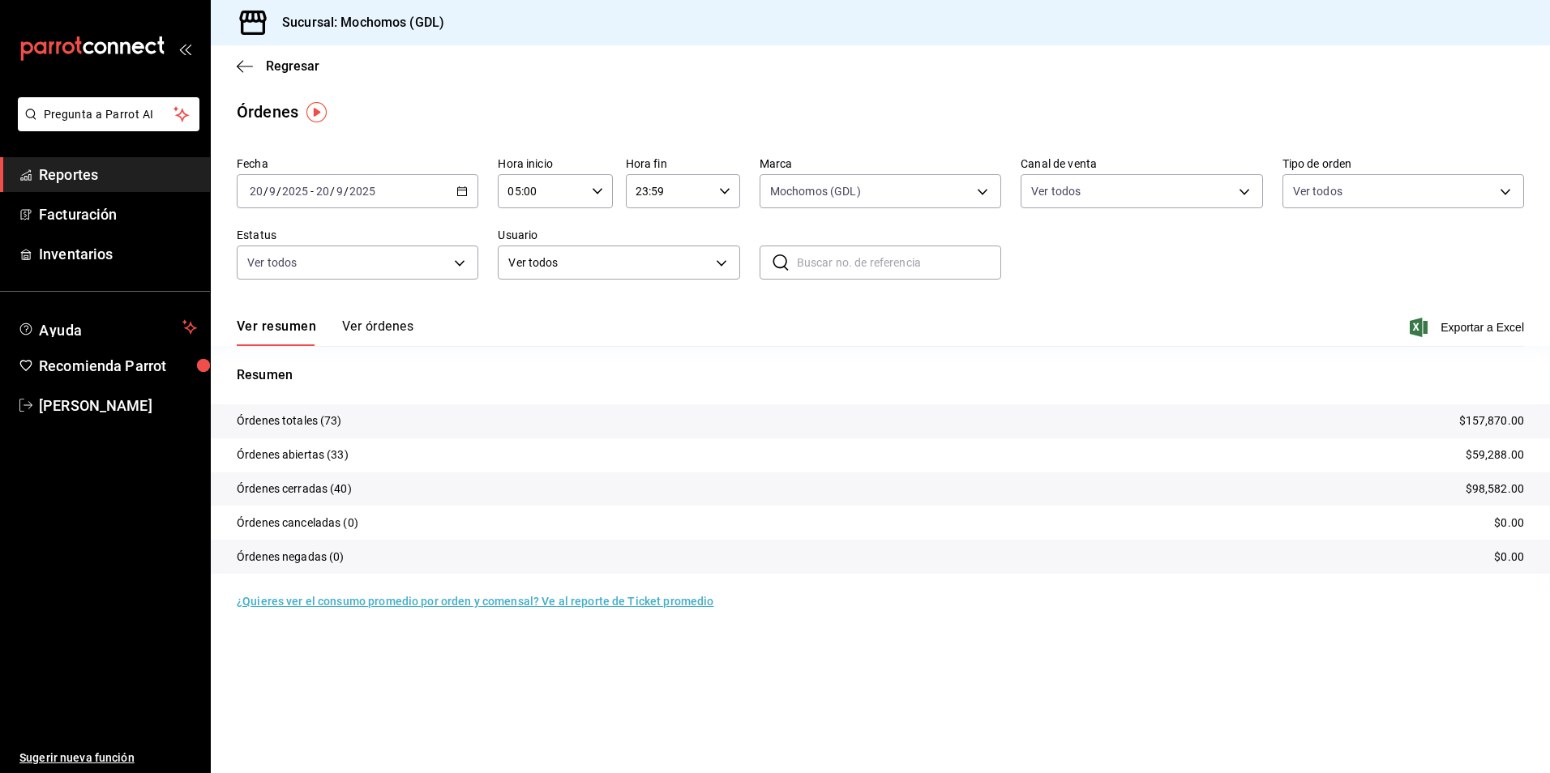
click at [560, 58] on div "Regresar" at bounding box center [880, 65] width 1339 height 41
